Goal: Information Seeking & Learning: Learn about a topic

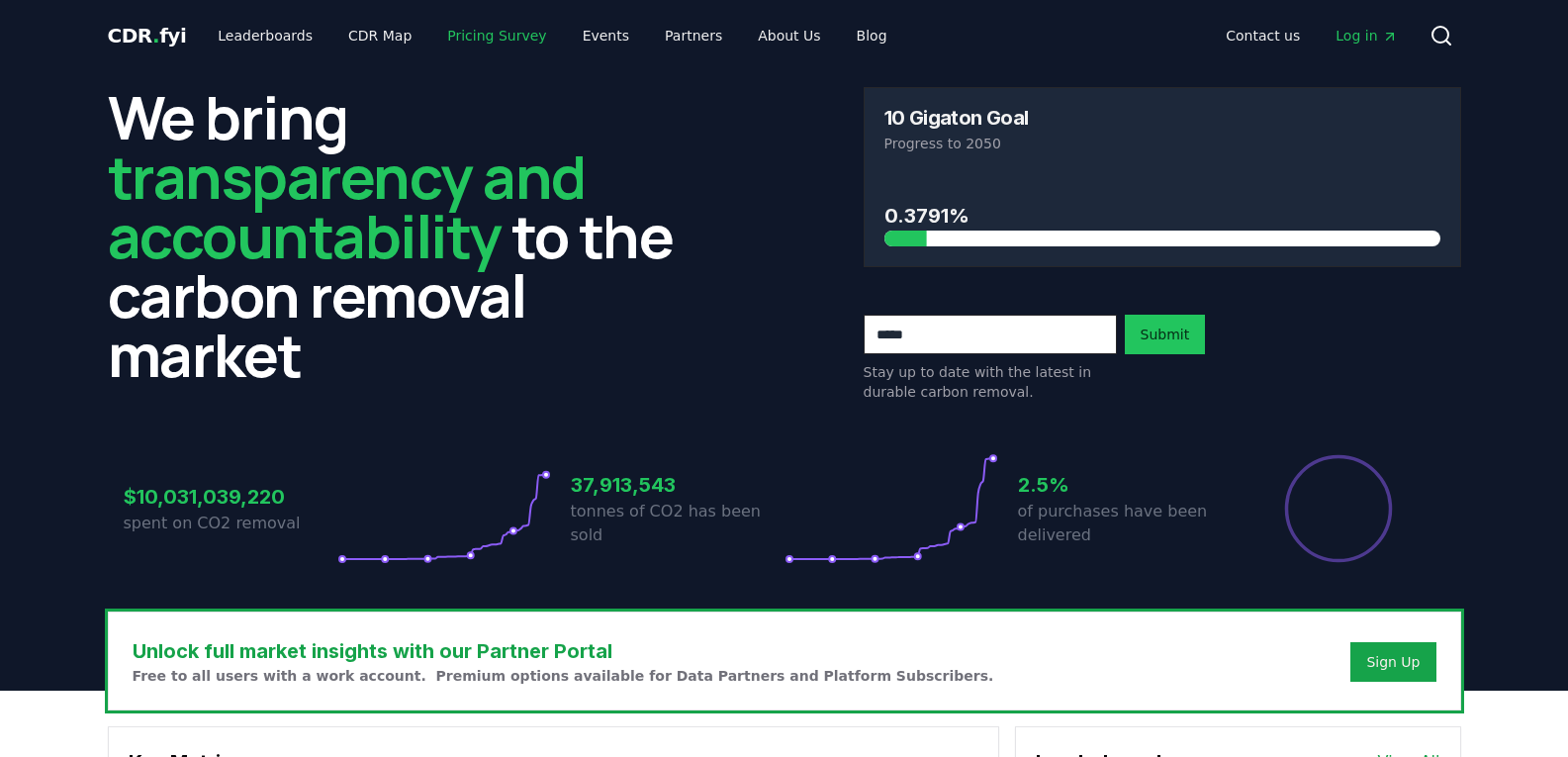
click at [476, 36] on link "Pricing Survey" at bounding box center [496, 36] width 130 height 36
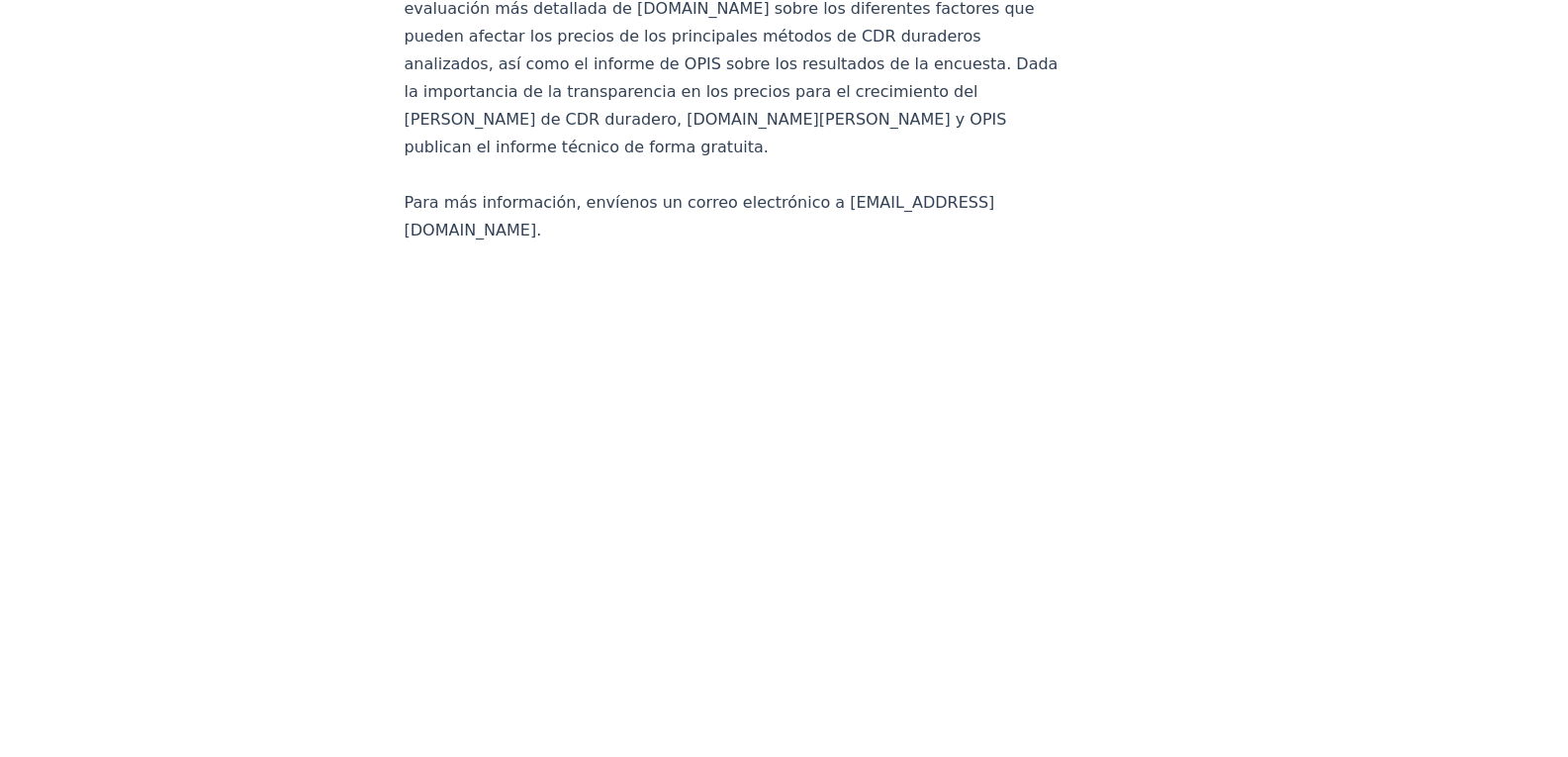
scroll to position [3745, 0]
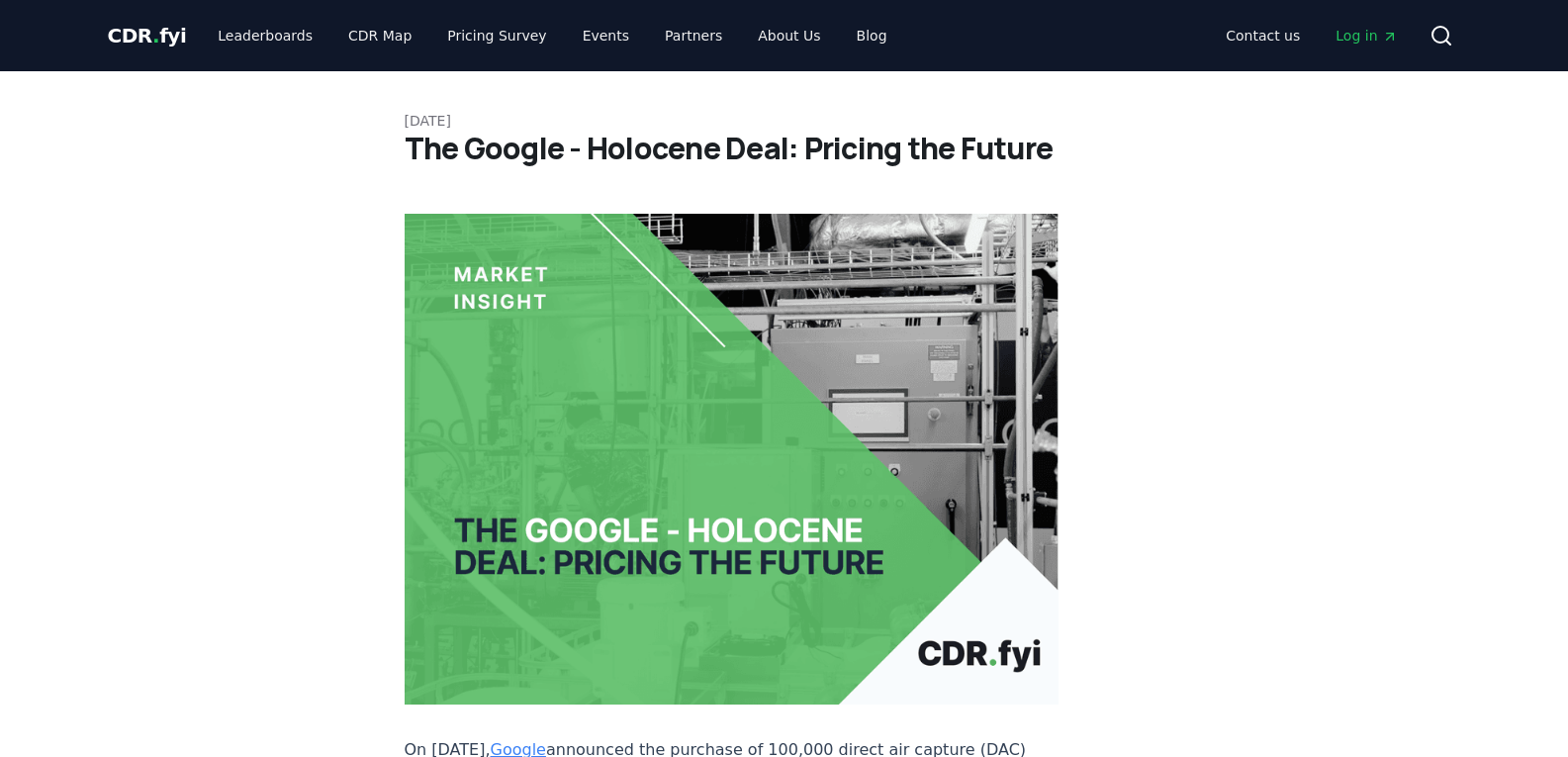
drag, startPoint x: 1259, startPoint y: 402, endPoint x: 1324, endPoint y: 323, distance: 102.3
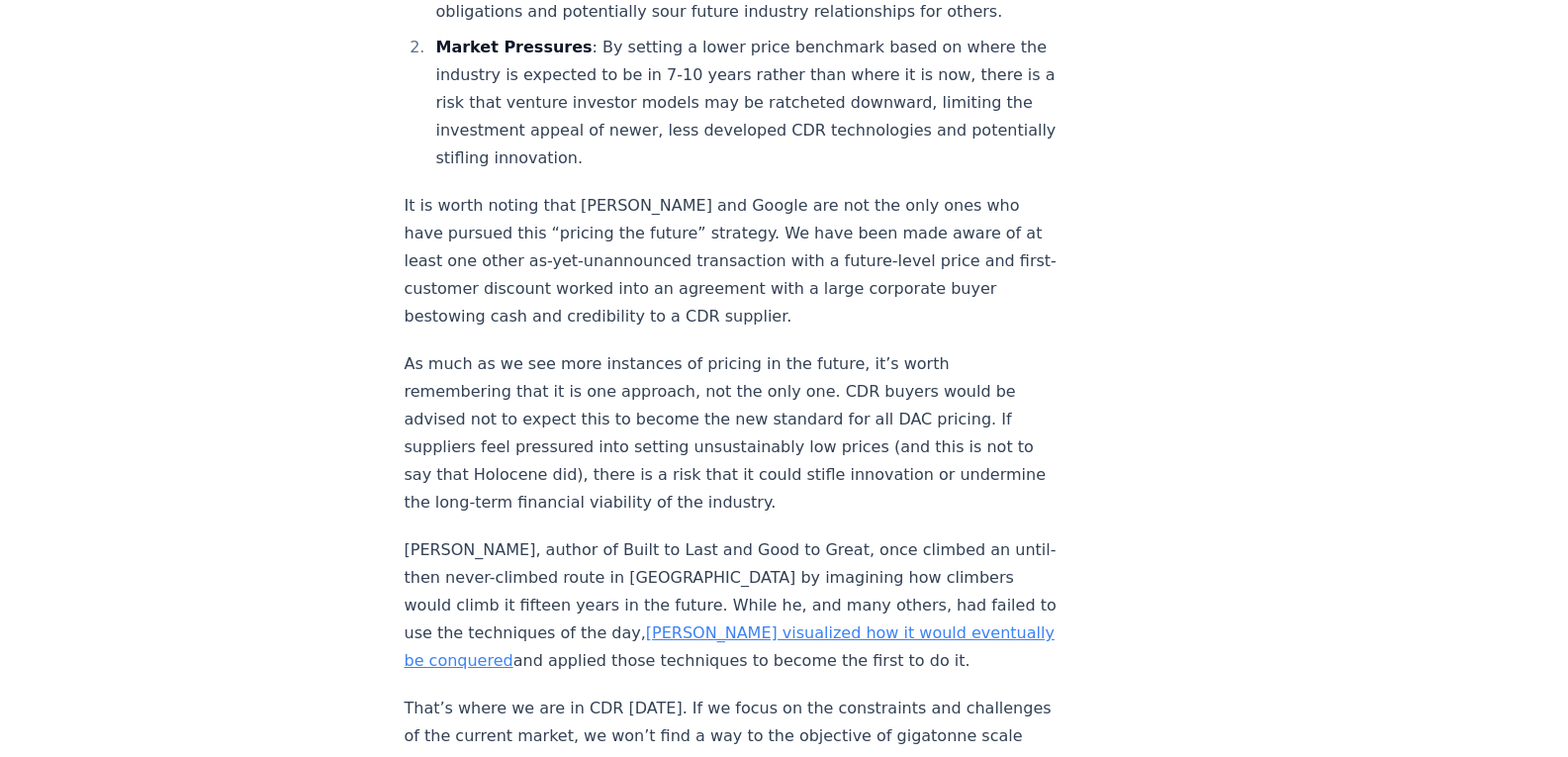
scroll to position [2176, 0]
